Goal: Entertainment & Leisure: Consume media (video, audio)

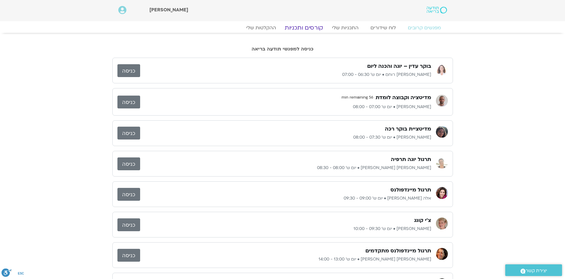
click at [315, 29] on link "קורסים ותכניות" at bounding box center [304, 27] width 53 height 7
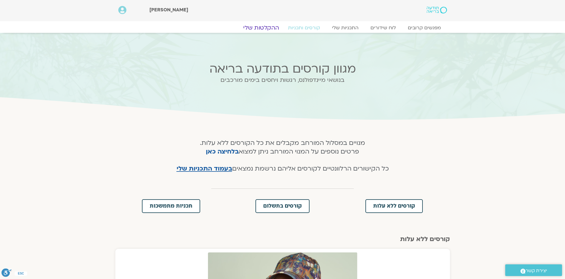
click at [261, 28] on link "ההקלטות שלי" at bounding box center [261, 27] width 50 height 7
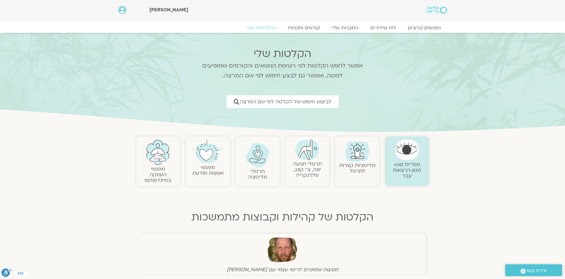
click at [356, 162] on link "מדיטציות קצרות לתרגול" at bounding box center [357, 168] width 36 height 13
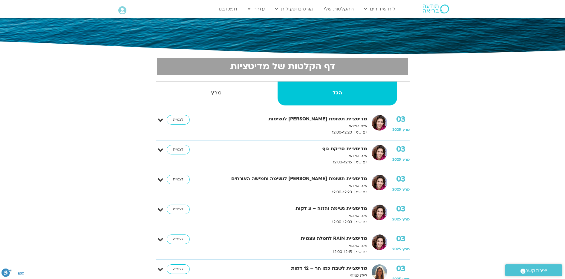
scroll to position [91, 0]
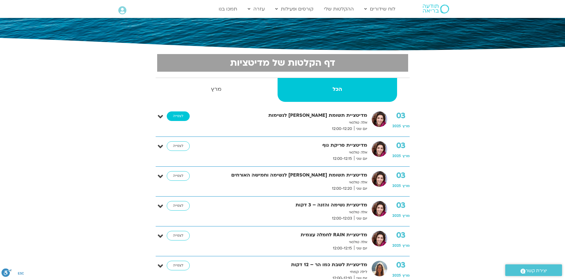
click at [177, 114] on link "לצפייה" at bounding box center [178, 117] width 23 height 10
